Goal: Task Accomplishment & Management: Complete application form

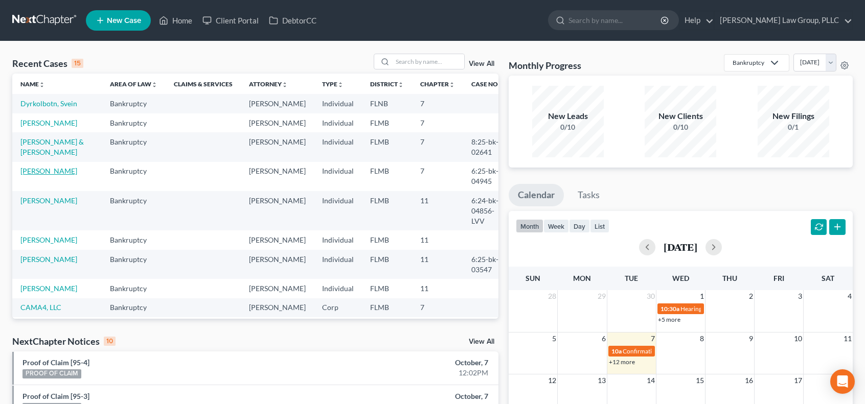
click at [39, 175] on link "[PERSON_NAME]" at bounding box center [48, 171] width 57 height 9
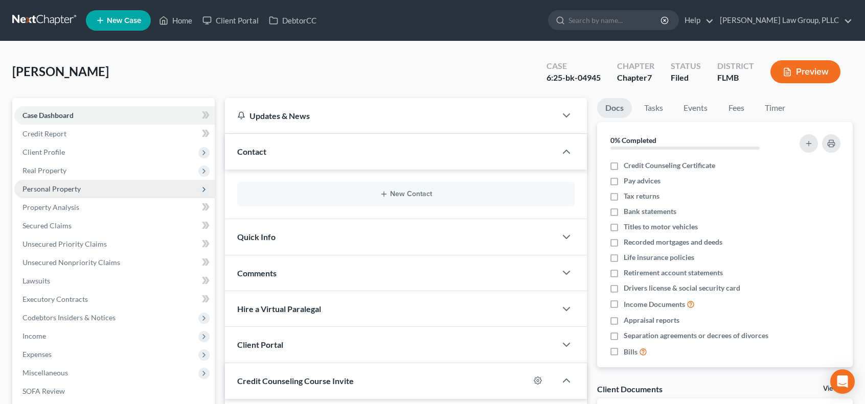
click at [77, 193] on span "Personal Property" at bounding box center [114, 189] width 200 height 18
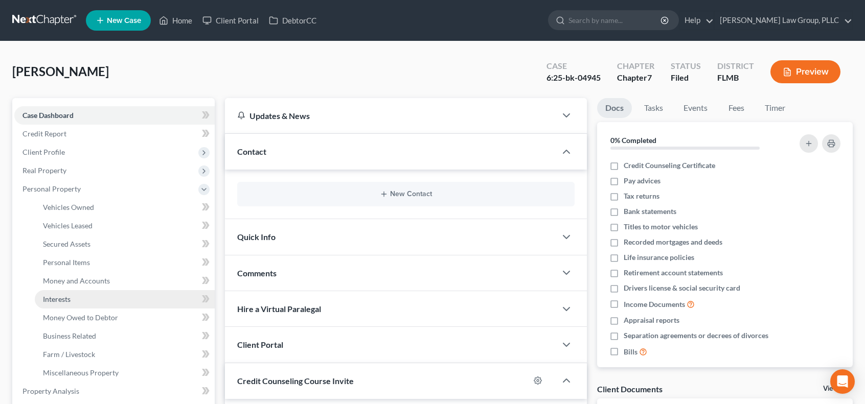
click at [142, 303] on link "Interests" at bounding box center [125, 299] width 180 height 18
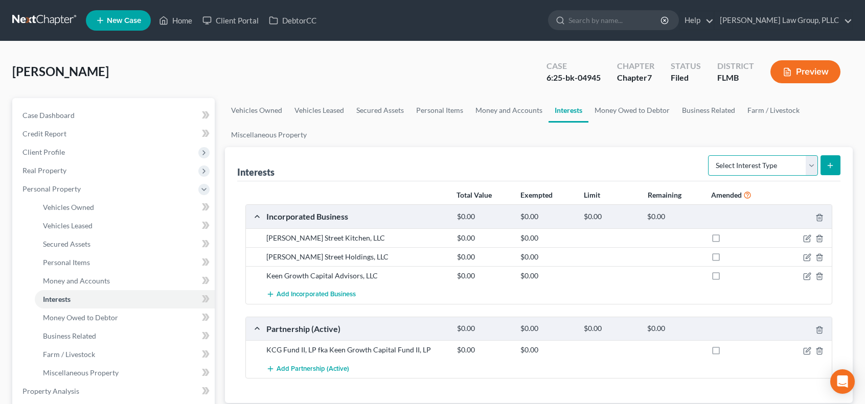
click at [813, 168] on select "Select Interest Type 401K Annuity Bond Education IRA Government Bond Government…" at bounding box center [763, 165] width 110 height 20
select select "incorporated_business"
click at [709, 155] on select "Select Interest Type 401K Annuity Bond Education IRA Government Bond Government…" at bounding box center [763, 165] width 110 height 20
click at [834, 164] on icon "submit" at bounding box center [830, 166] width 8 height 8
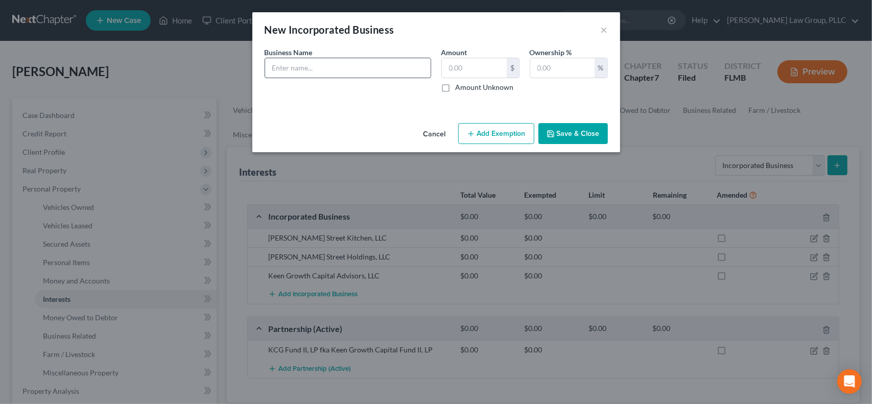
click at [325, 67] on input "text" at bounding box center [348, 67] width 166 height 19
type input "Delta Equestrian, LLC"
click at [468, 67] on input "text" at bounding box center [474, 67] width 65 height 19
click at [584, 93] on div "Business Name * Delta Equestrian, LLC Amount $ Amount Unknown Ownership % %" at bounding box center [437, 74] width 354 height 54
click at [480, 72] on input "text" at bounding box center [474, 67] width 65 height 19
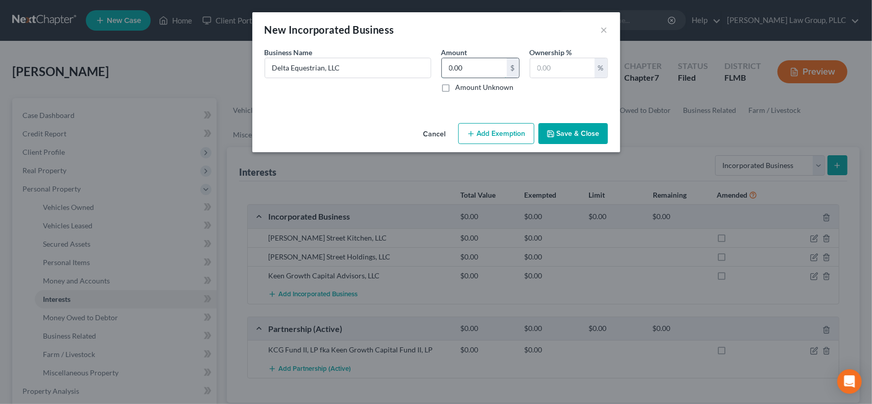
type input "0.00"
type input "80"
click at [506, 137] on button "Add Exemption" at bounding box center [496, 133] width 76 height 21
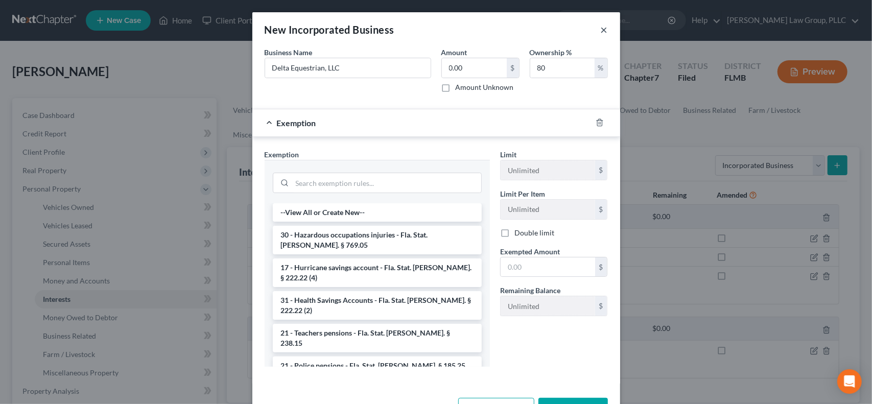
click at [602, 32] on button "×" at bounding box center [604, 30] width 7 height 12
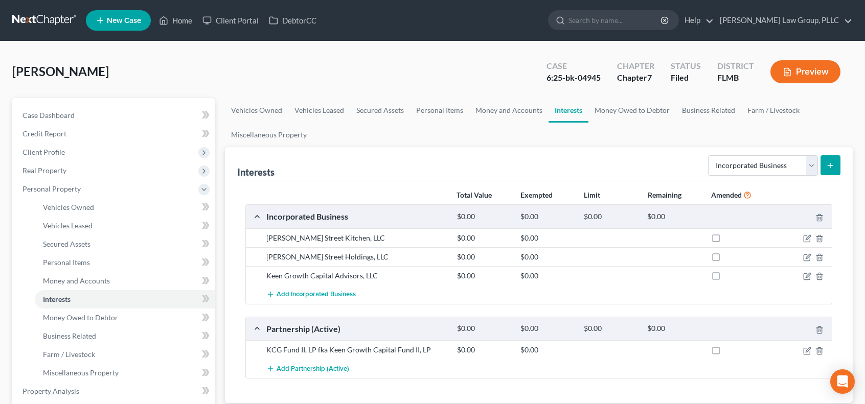
click at [832, 168] on icon "submit" at bounding box center [830, 166] width 8 height 8
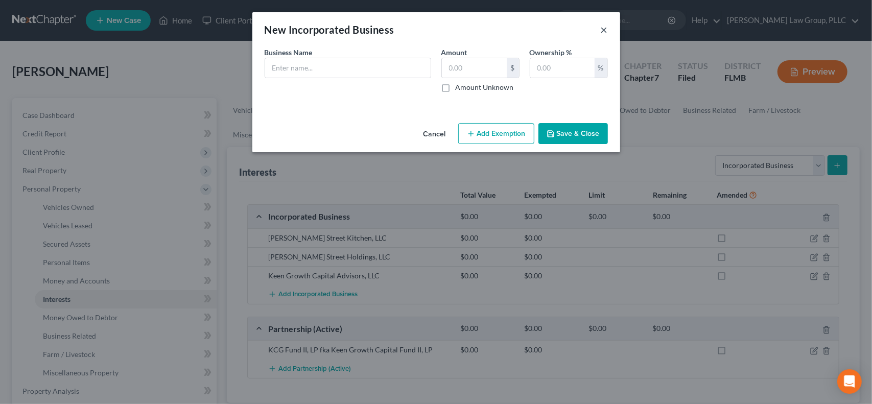
click at [605, 33] on button "×" at bounding box center [604, 30] width 7 height 12
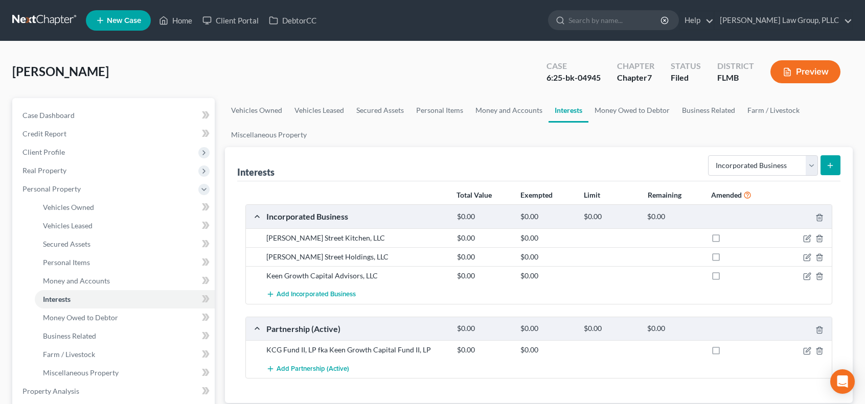
click at [834, 164] on icon "submit" at bounding box center [830, 166] width 8 height 8
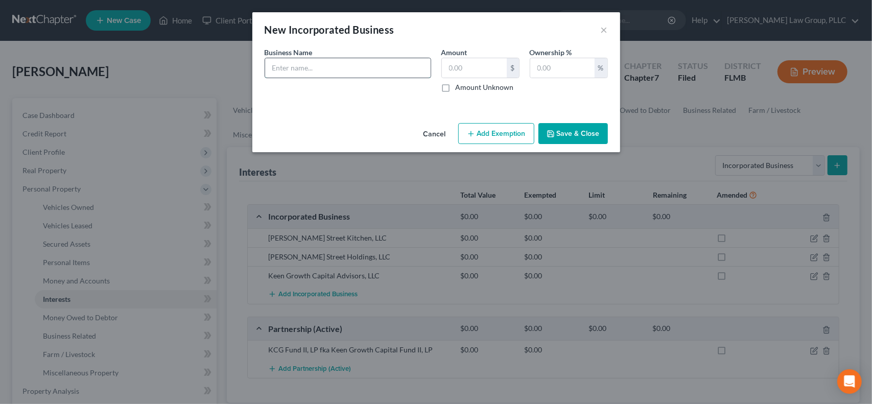
click at [372, 70] on input "text" at bounding box center [348, 67] width 166 height 19
type input "Delta Equestrian, LLC"
click at [496, 67] on input "text" at bounding box center [474, 67] width 65 height 19
type input "0.00"
click at [583, 64] on input "text" at bounding box center [563, 67] width 64 height 19
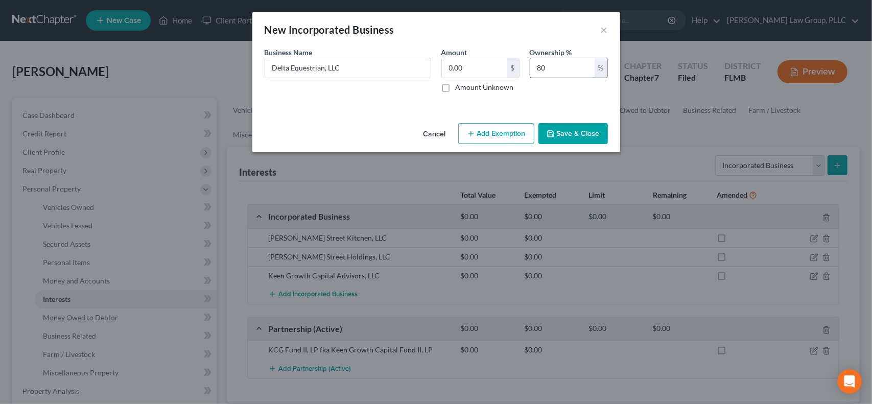
type input "80"
click at [476, 129] on button "Add Exemption" at bounding box center [496, 133] width 76 height 21
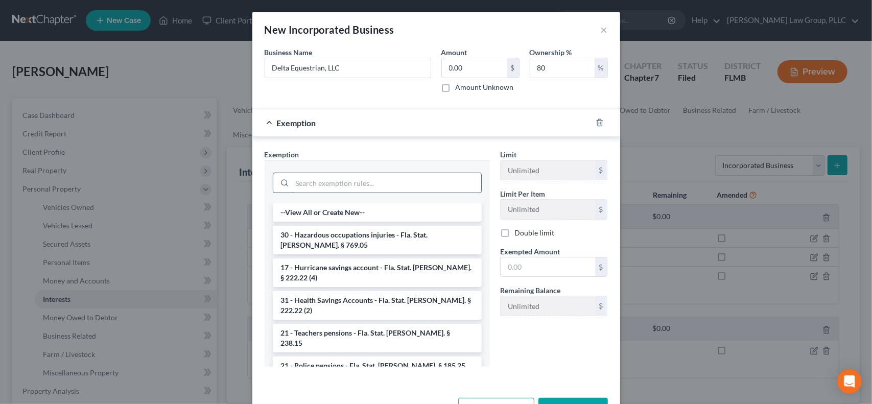
click at [407, 183] on input "search" at bounding box center [386, 182] width 189 height 19
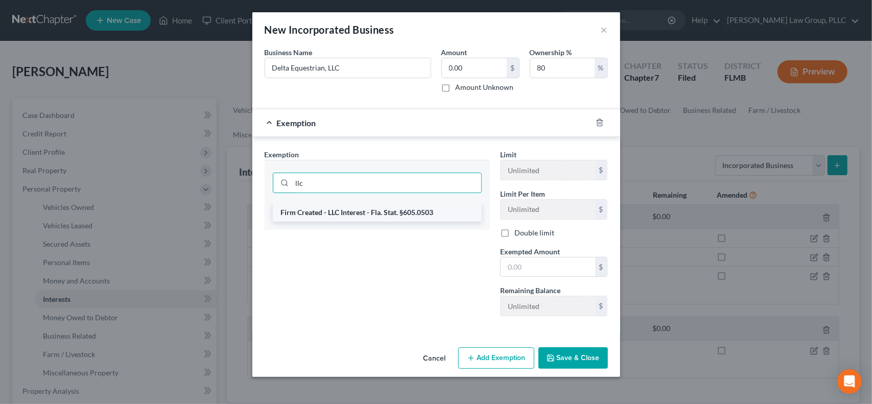
type input "llc"
click at [413, 207] on li "Firm Created - LLC Interest - Fla. Stat. §605.0503" at bounding box center [377, 212] width 209 height 18
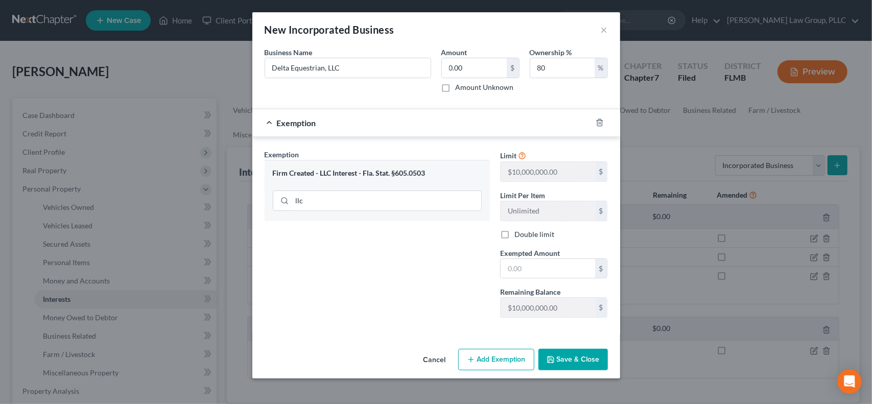
click at [572, 362] on button "Save & Close" at bounding box center [574, 359] width 70 height 21
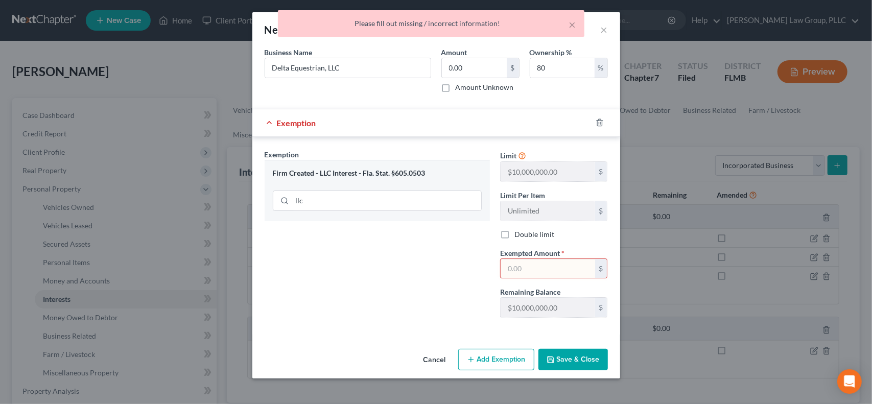
click at [551, 267] on input "text" at bounding box center [548, 268] width 95 height 19
type input "0.00"
click at [594, 357] on button "Save & Close" at bounding box center [574, 359] width 70 height 21
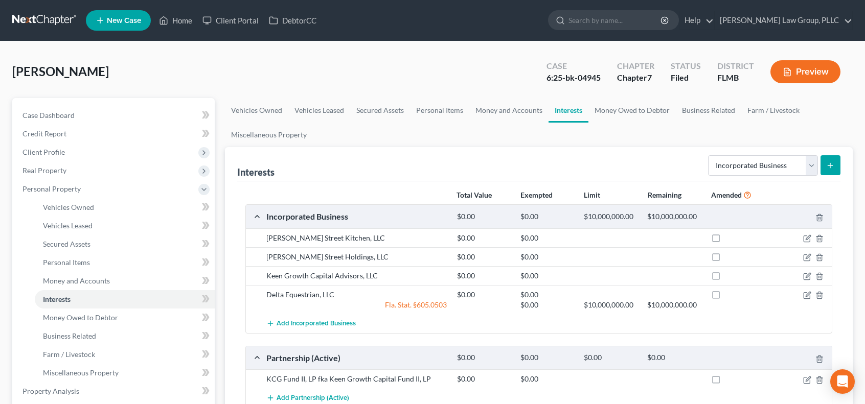
click at [725, 297] on label at bounding box center [725, 297] width 0 height 0
click at [729, 294] on input "checkbox" at bounding box center [732, 293] width 7 height 7
checkbox input "true"
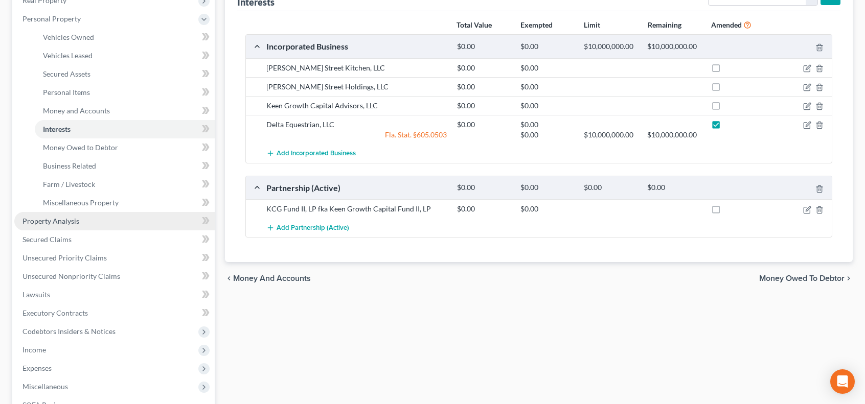
click at [92, 222] on link "Property Analysis" at bounding box center [114, 221] width 200 height 18
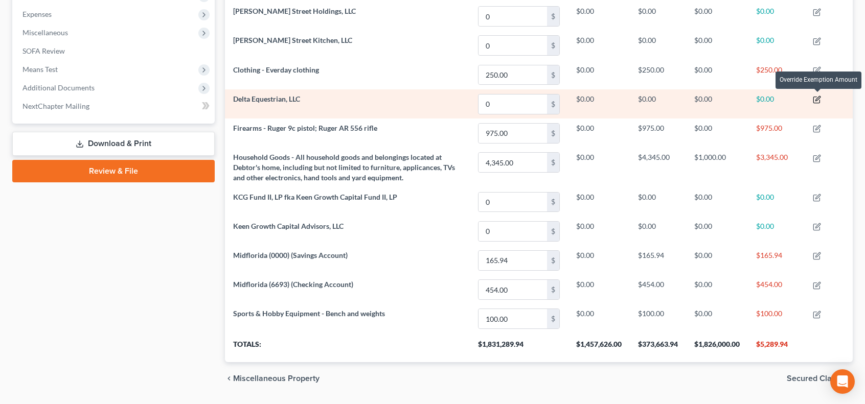
click at [817, 99] on icon "button" at bounding box center [817, 99] width 5 height 5
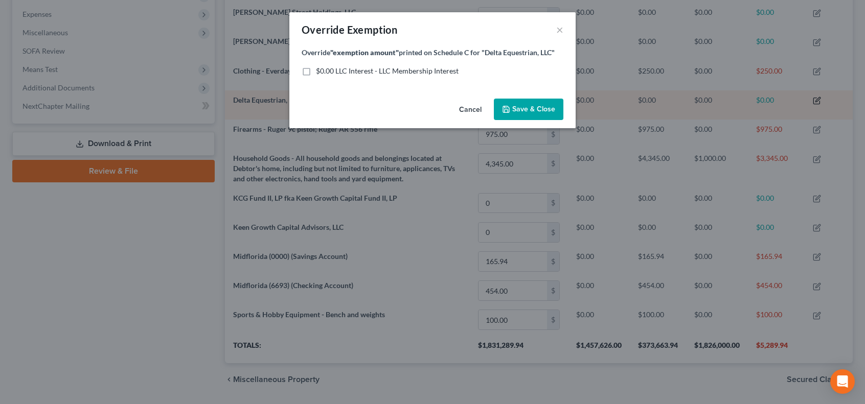
scroll to position [185, 634]
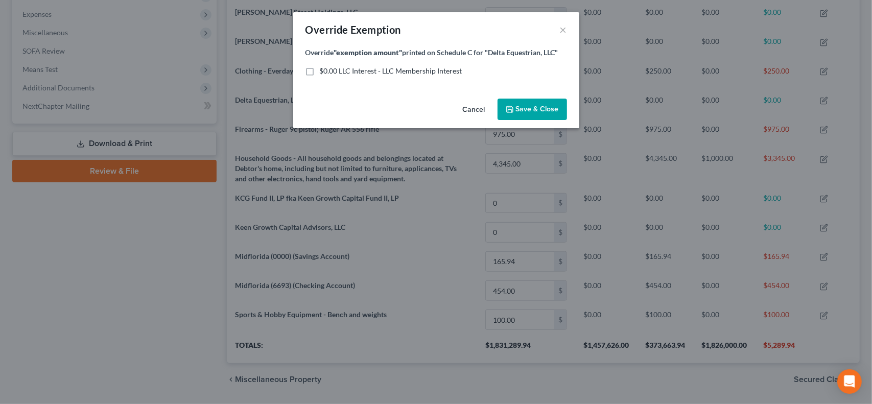
click at [320, 73] on label "$0.00 LLC Interest - LLC Membership Interest" at bounding box center [391, 71] width 143 height 10
click at [324, 73] on input "$0.00 LLC Interest - LLC Membership Interest" at bounding box center [327, 69] width 7 height 7
checkbox input "true"
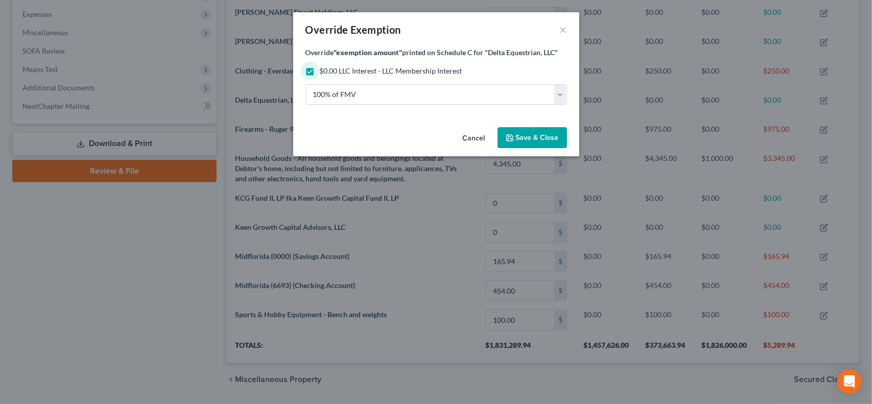
click at [535, 142] on button "Save & Close" at bounding box center [533, 137] width 70 height 21
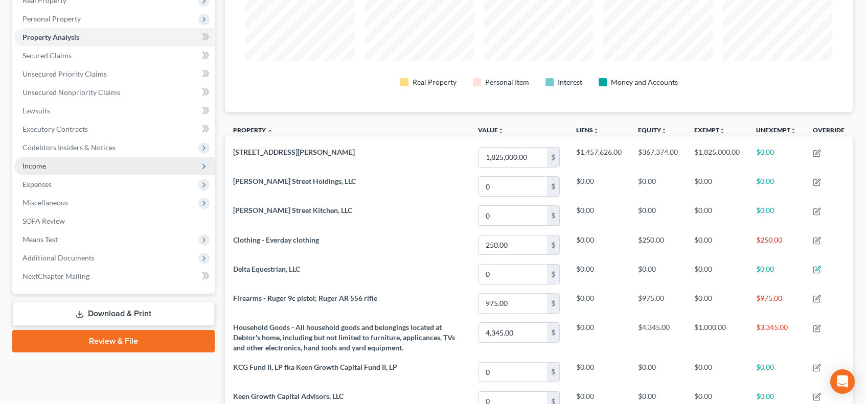
scroll to position [0, 0]
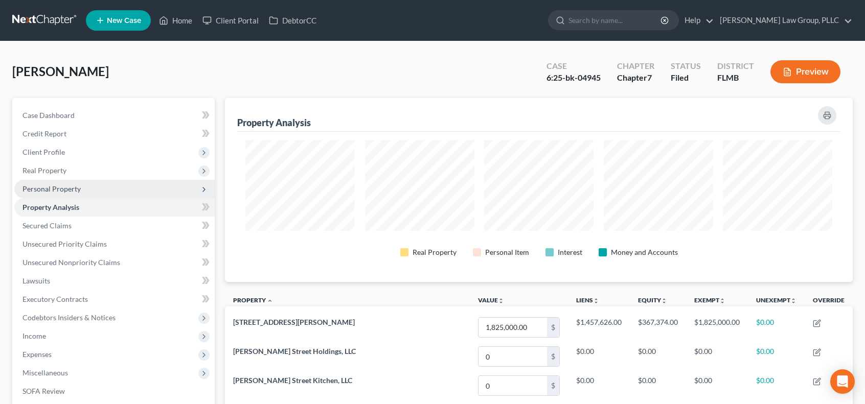
click at [94, 194] on span "Personal Property" at bounding box center [114, 189] width 200 height 18
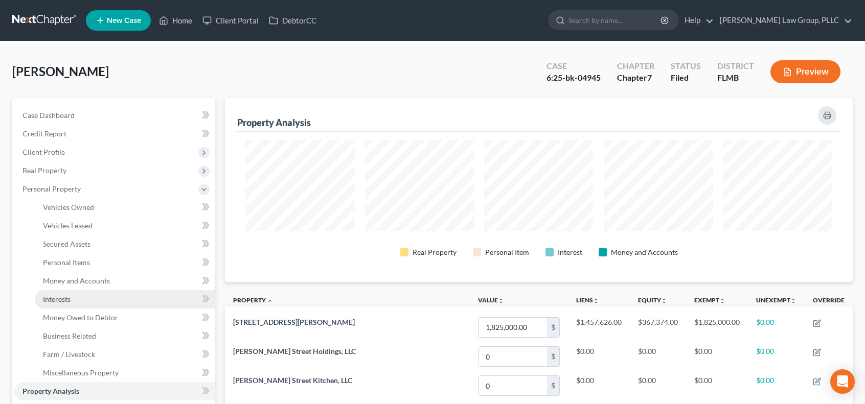
click at [127, 297] on link "Interests" at bounding box center [125, 299] width 180 height 18
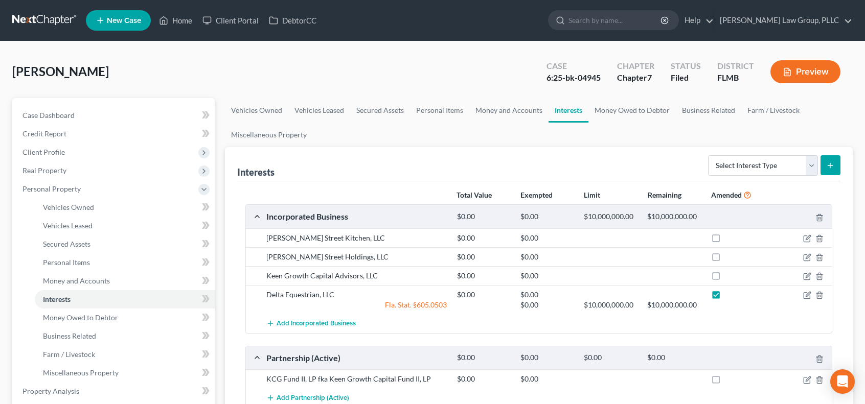
click at [725, 297] on label at bounding box center [725, 297] width 0 height 0
click at [729, 290] on input "checkbox" at bounding box center [732, 293] width 7 height 7
checkbox input "false"
click at [805, 293] on icon "button" at bounding box center [807, 295] width 8 height 8
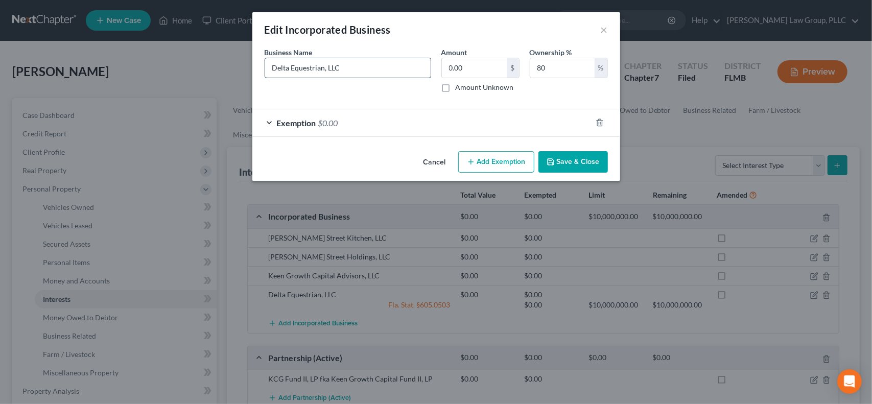
click at [271, 70] on input "Delta Equestrian, LLC" at bounding box center [348, 67] width 166 height 19
type input "ADDED: Delta Equestrian, LLC"
click at [575, 165] on button "Save & Close" at bounding box center [574, 161] width 70 height 21
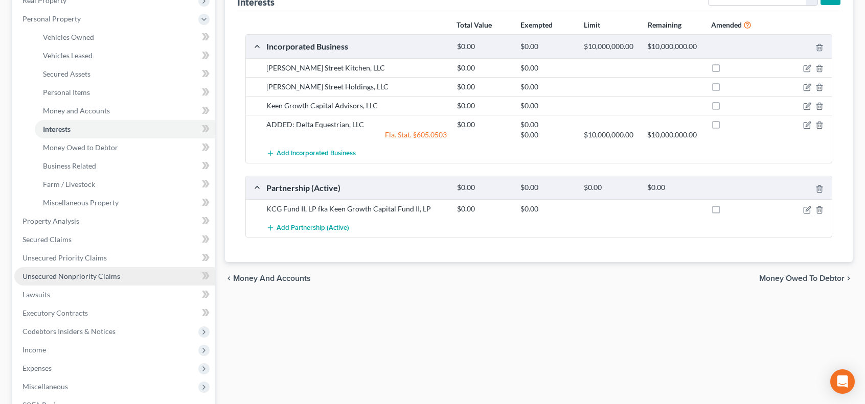
scroll to position [340, 0]
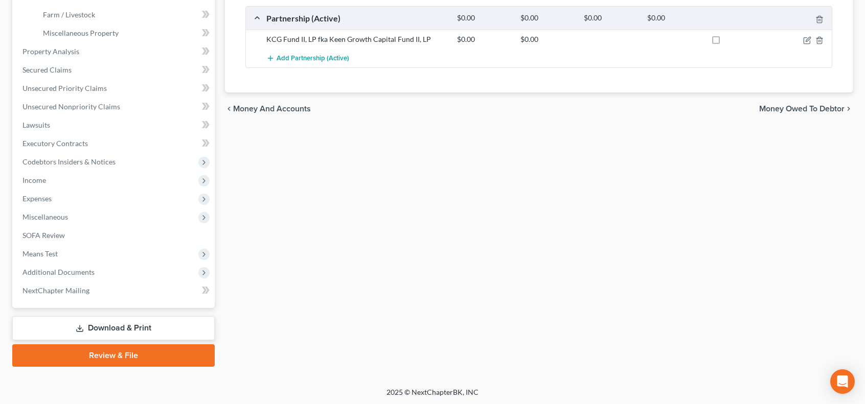
click at [153, 328] on link "Download & Print" at bounding box center [113, 328] width 202 height 24
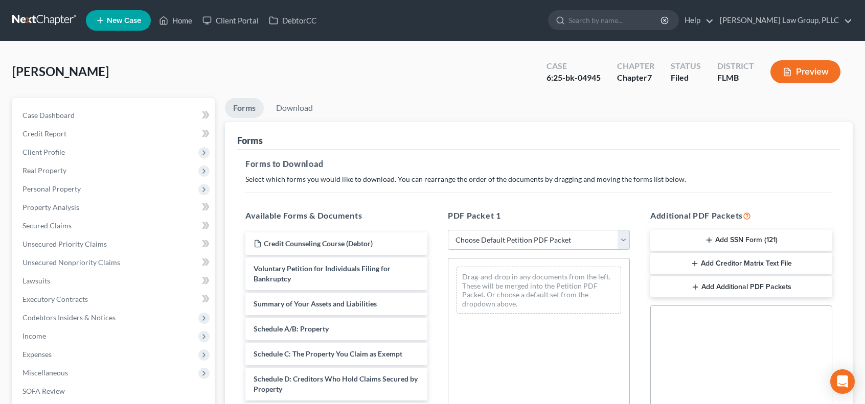
click at [624, 242] on select "Choose Default Petition PDF Packet Complete Bankruptcy Petition (all forms and …" at bounding box center [539, 240] width 182 height 20
select select "2"
click at [448, 230] on select "Choose Default Petition PDF Packet Complete Bankruptcy Petition (all forms and …" at bounding box center [539, 240] width 182 height 20
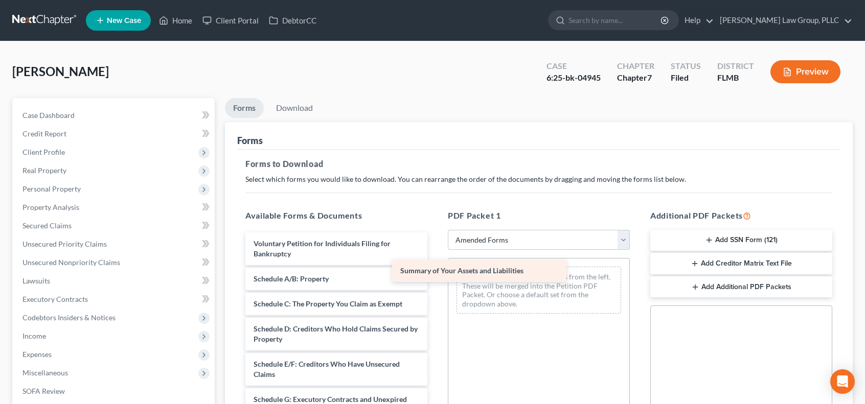
drag, startPoint x: 377, startPoint y: 283, endPoint x: 558, endPoint y: 274, distance: 181.1
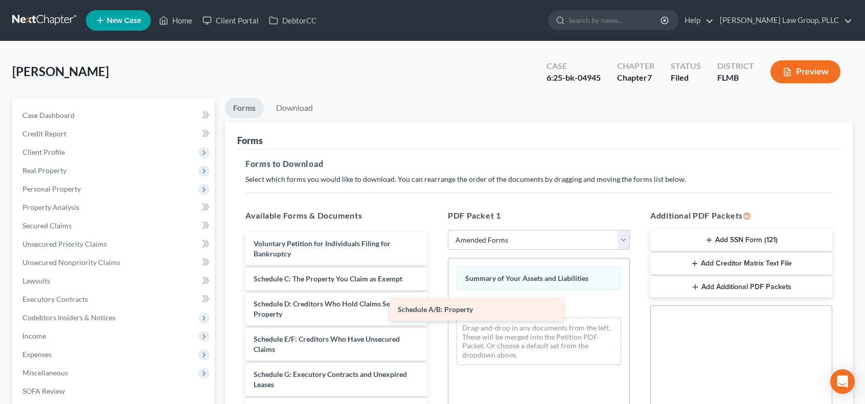
drag, startPoint x: 397, startPoint y: 285, endPoint x: 542, endPoint y: 317, distance: 148.6
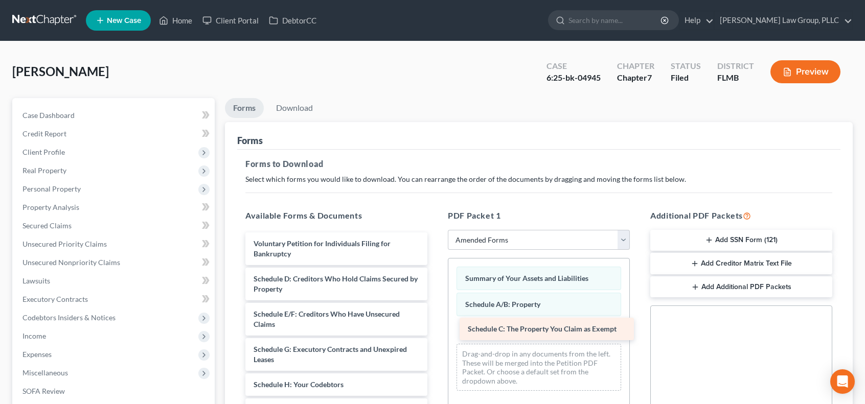
drag, startPoint x: 377, startPoint y: 285, endPoint x: 591, endPoint y: 336, distance: 220.2
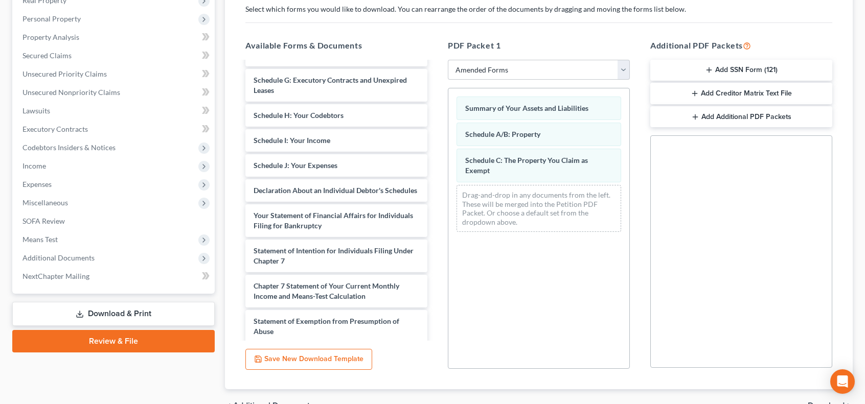
scroll to position [98, 0]
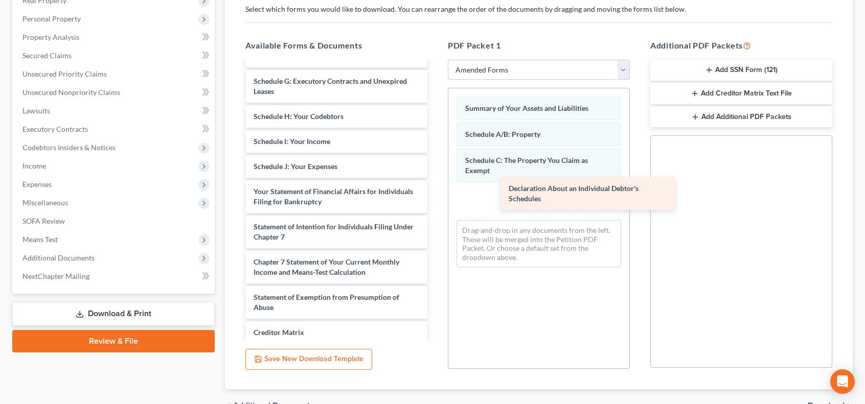
drag, startPoint x: 321, startPoint y: 200, endPoint x: 576, endPoint y: 198, distance: 255.0
click at [435, 198] on div "Declaration About an Individual Debtor's Schedules Voluntary Petition for Indiv…" at bounding box center [336, 196] width 198 height 465
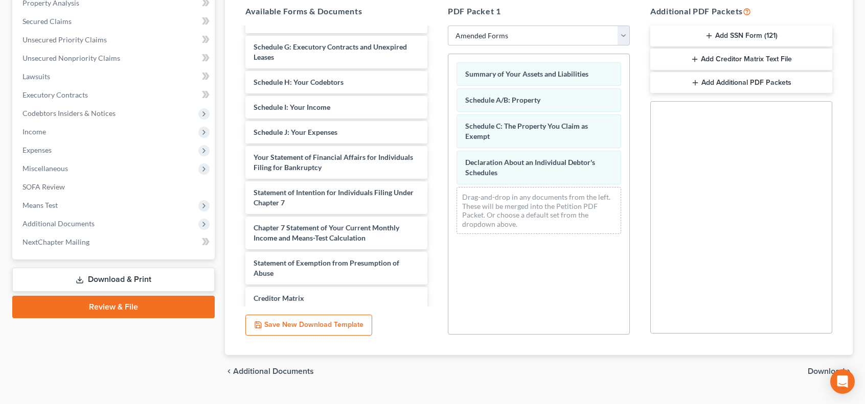
scroll to position [226, 0]
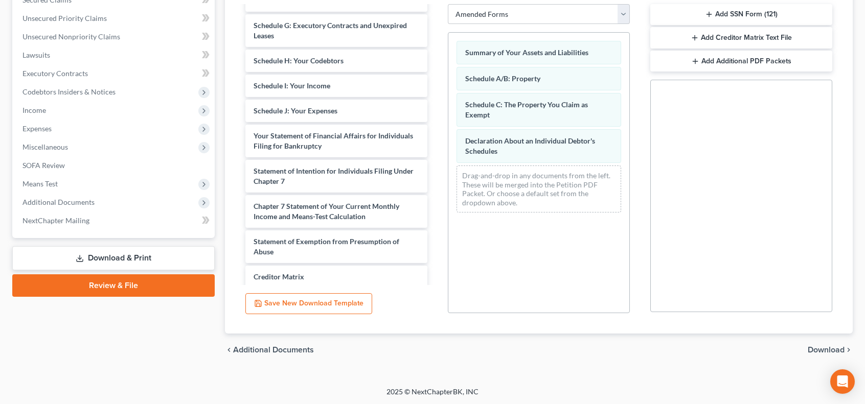
click at [817, 349] on span "Download" at bounding box center [826, 350] width 37 height 8
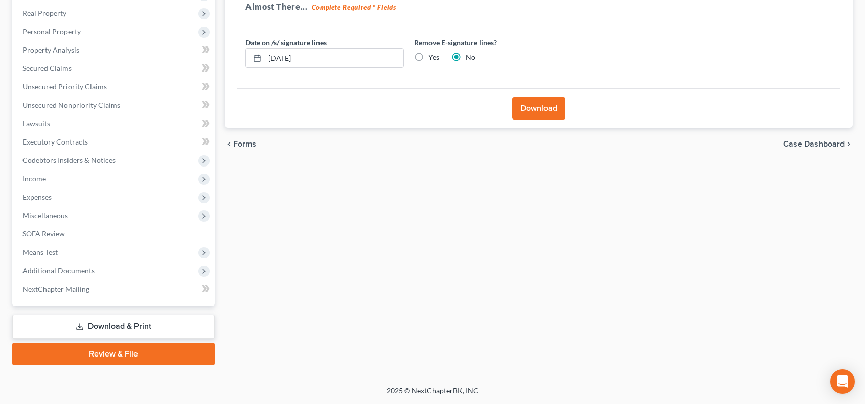
scroll to position [156, 0]
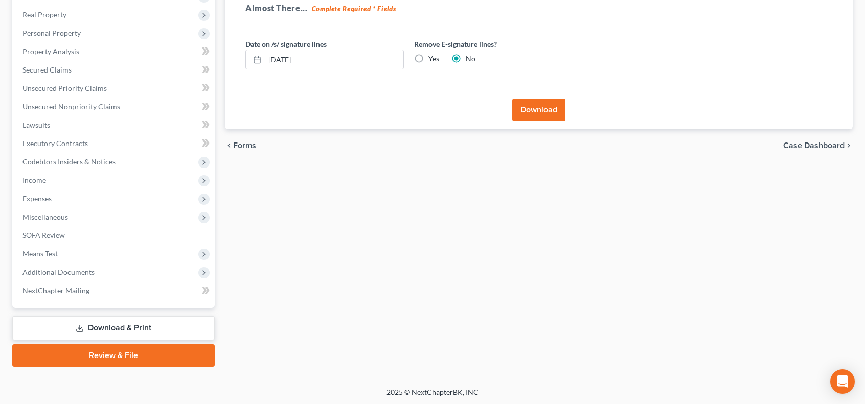
click at [548, 113] on button "Download" at bounding box center [538, 110] width 53 height 22
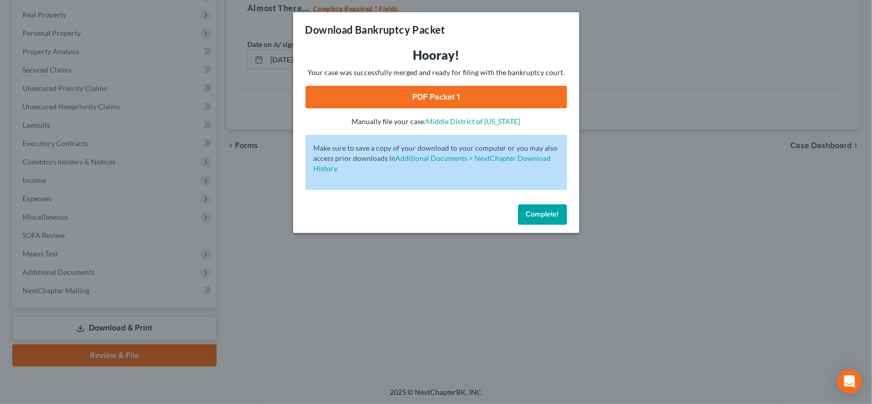
click at [533, 98] on link "PDF Packet 1" at bounding box center [437, 97] width 262 height 22
click at [543, 213] on span "Complete!" at bounding box center [542, 214] width 33 height 9
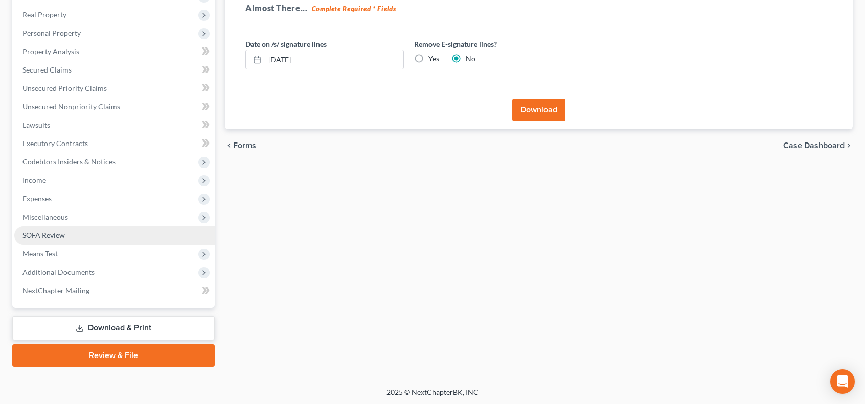
click at [77, 239] on link "SOFA Review" at bounding box center [114, 235] width 200 height 18
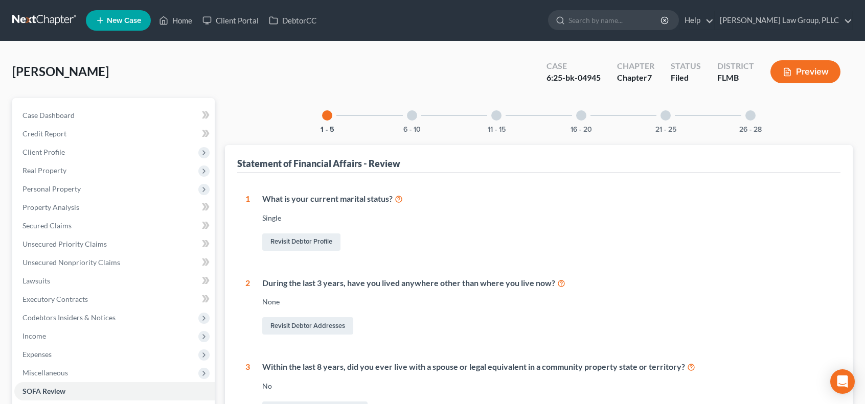
click at [664, 119] on div at bounding box center [665, 115] width 10 height 10
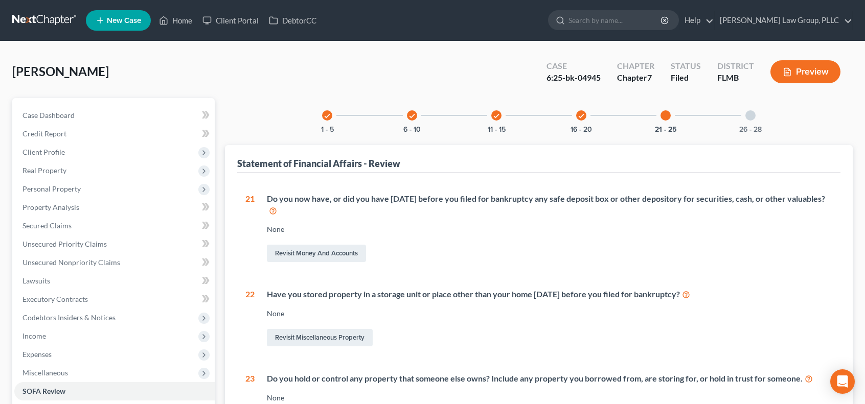
click at [746, 124] on div "26 - 28" at bounding box center [750, 115] width 35 height 35
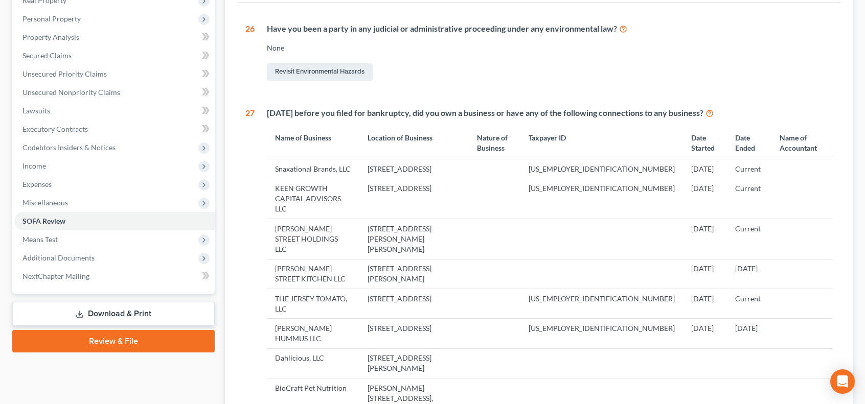
scroll to position [340, 0]
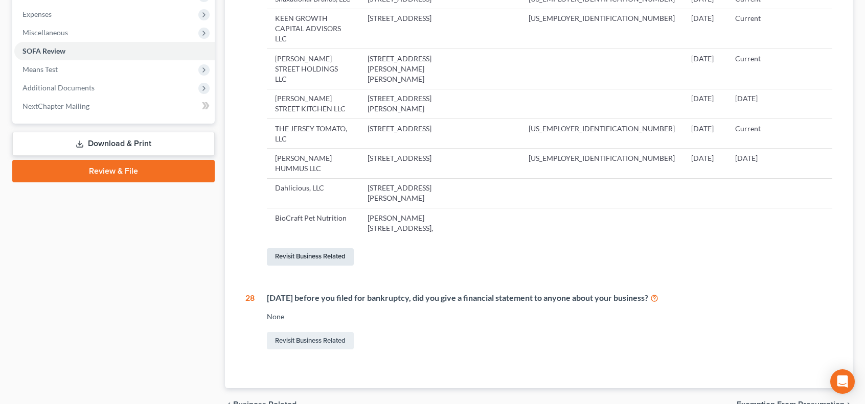
click at [326, 248] on link "Revisit Business Related" at bounding box center [310, 256] width 87 height 17
